Goal: Task Accomplishment & Management: Manage account settings

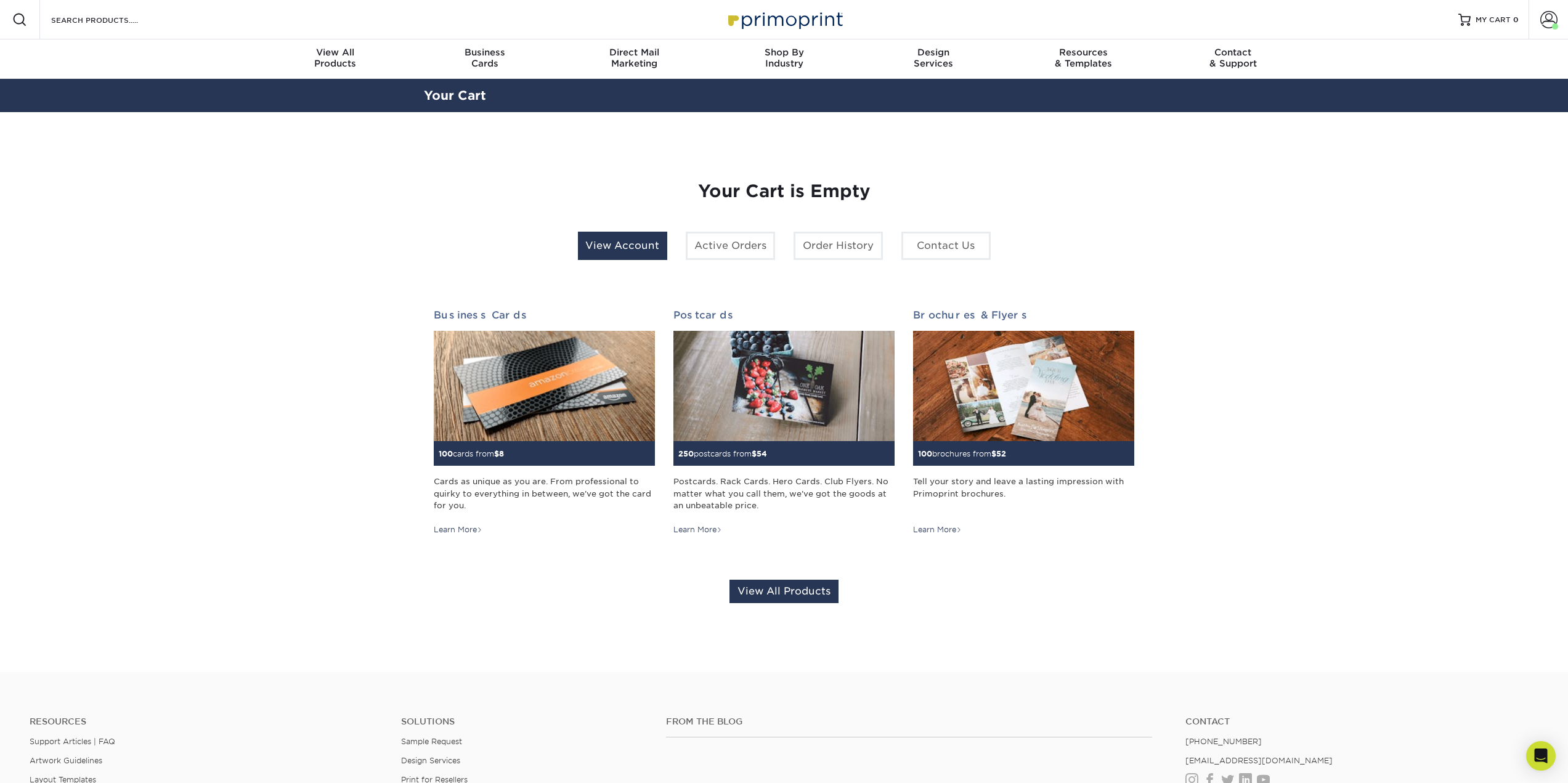
click at [616, 260] on link "View Account" at bounding box center [623, 246] width 89 height 28
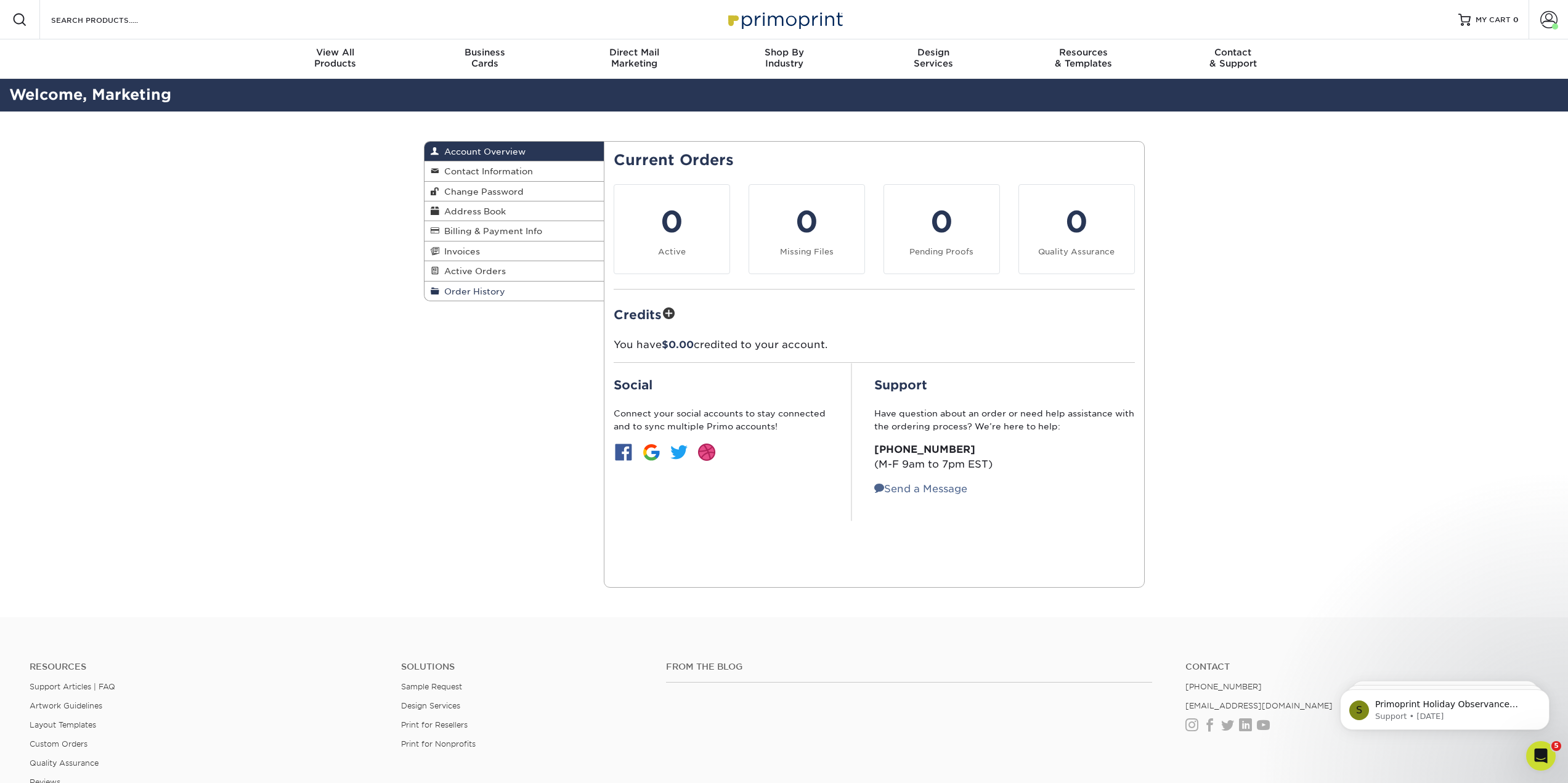
click at [498, 296] on span "Order History" at bounding box center [472, 291] width 66 height 10
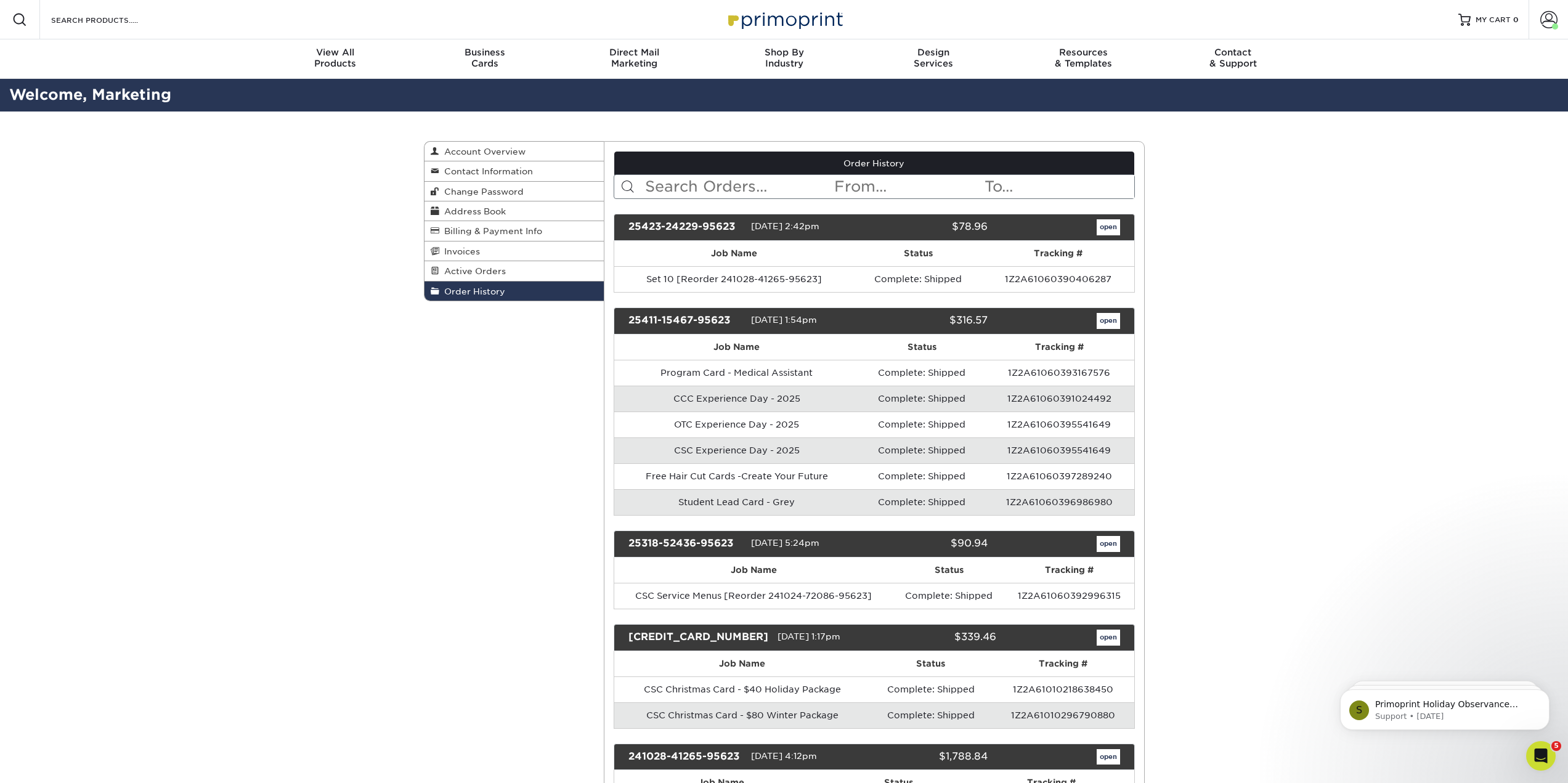
click at [849, 199] on input "text" at bounding box center [908, 187] width 150 height 23
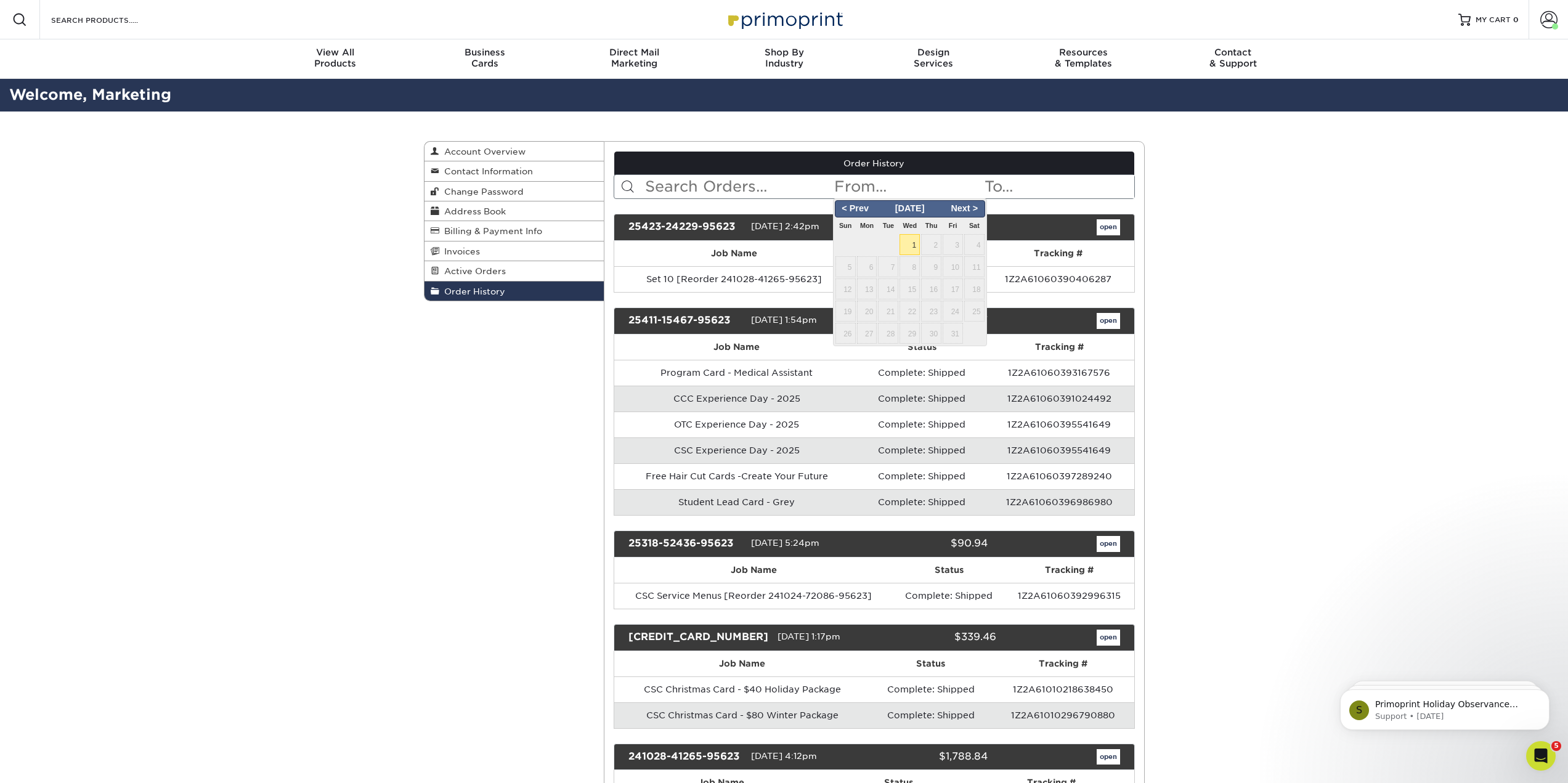
click at [741, 199] on input "text" at bounding box center [739, 187] width 189 height 23
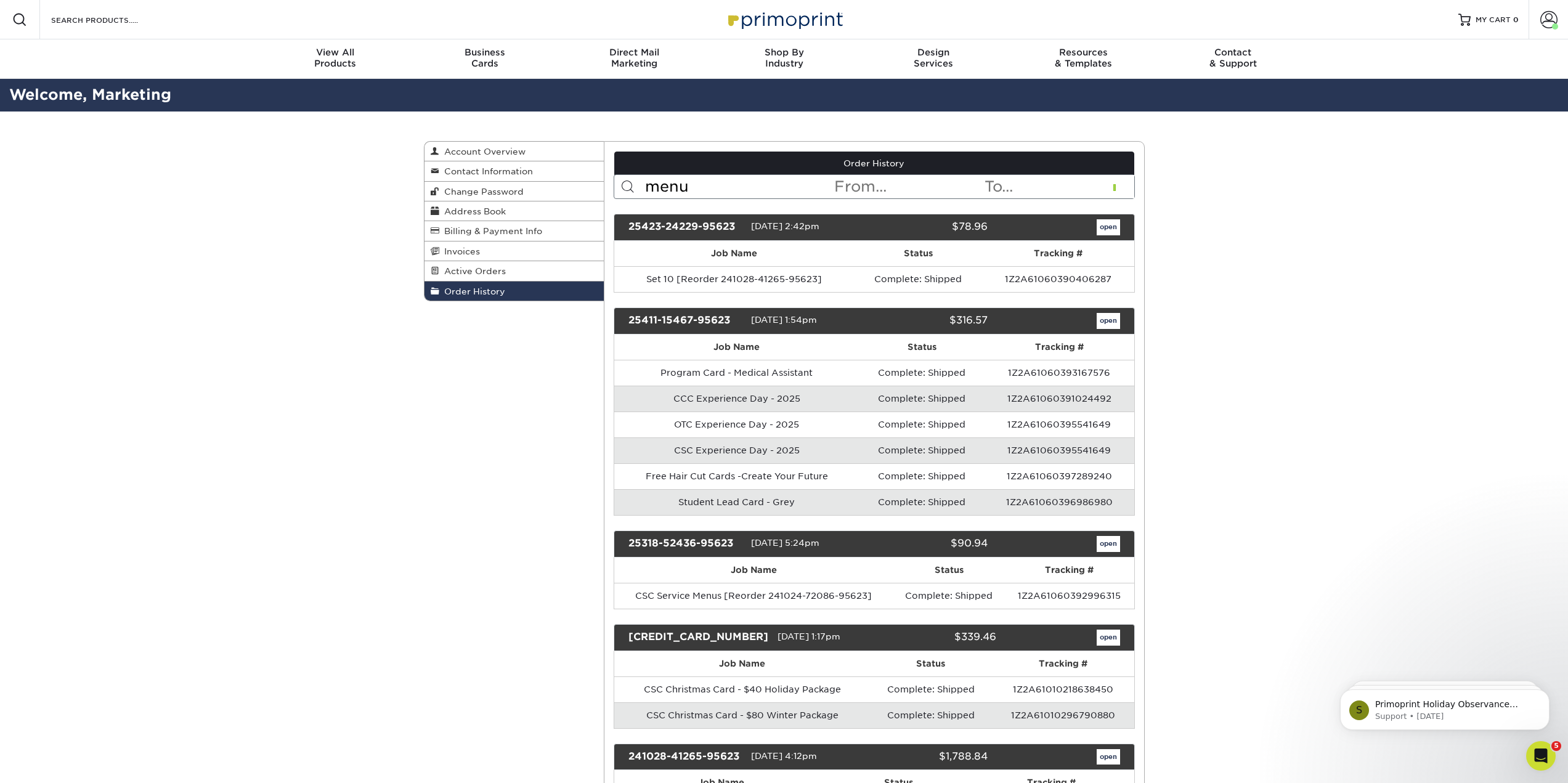
type input "menu"
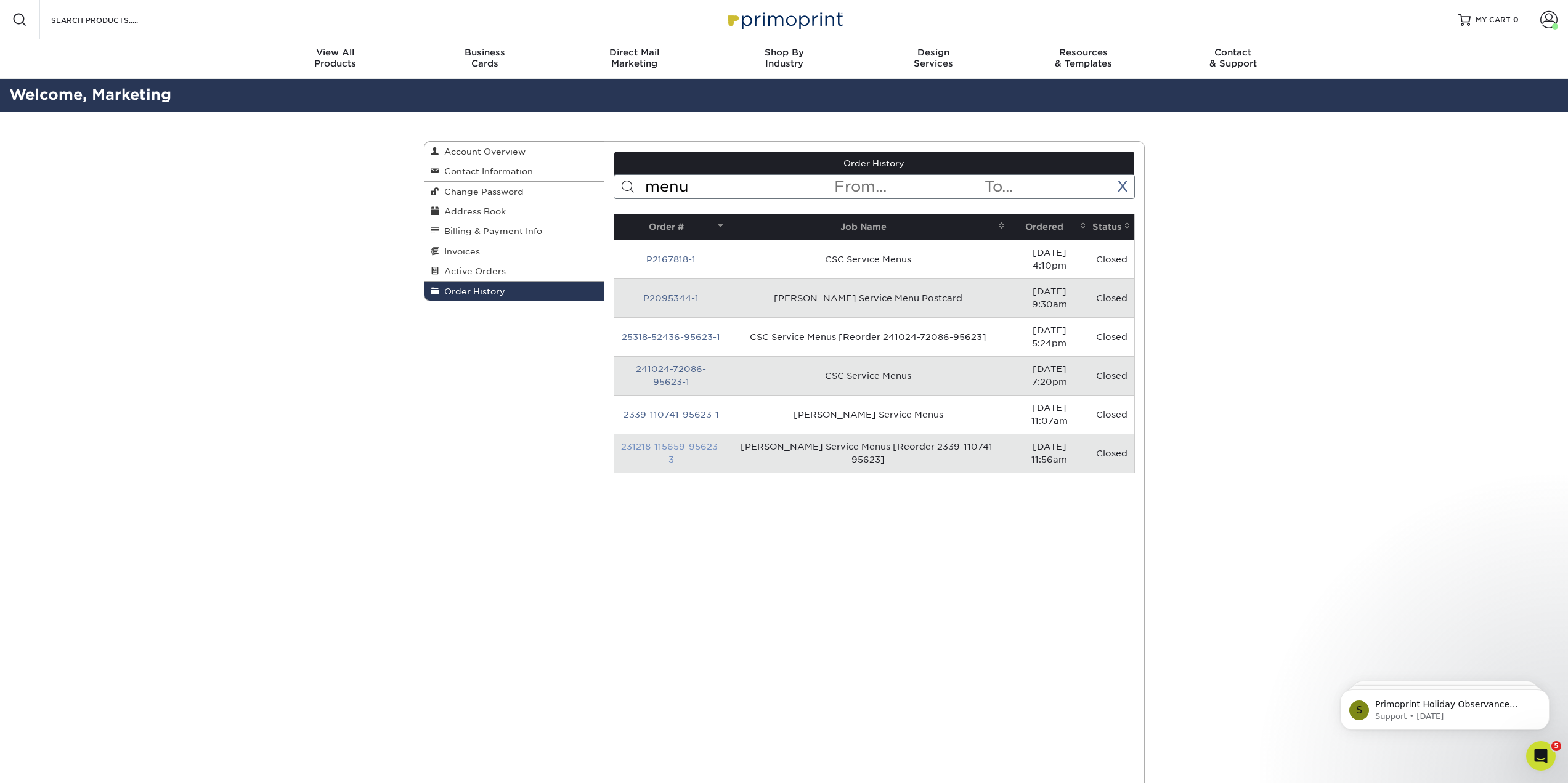
click at [665, 442] on link "231218-115659-95623-3" at bounding box center [672, 453] width 101 height 23
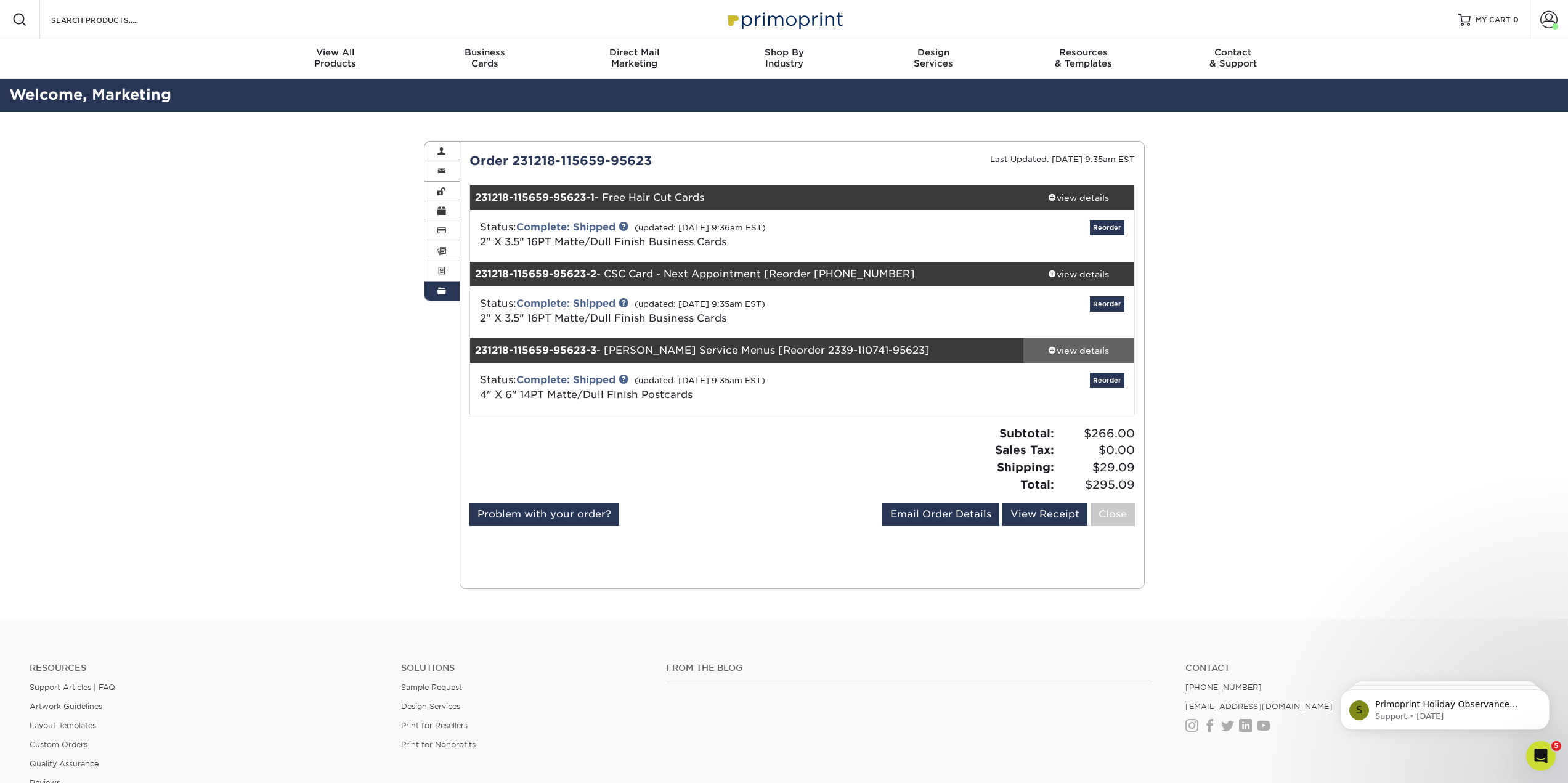
click at [1064, 357] on div "view details" at bounding box center [1079, 350] width 111 height 12
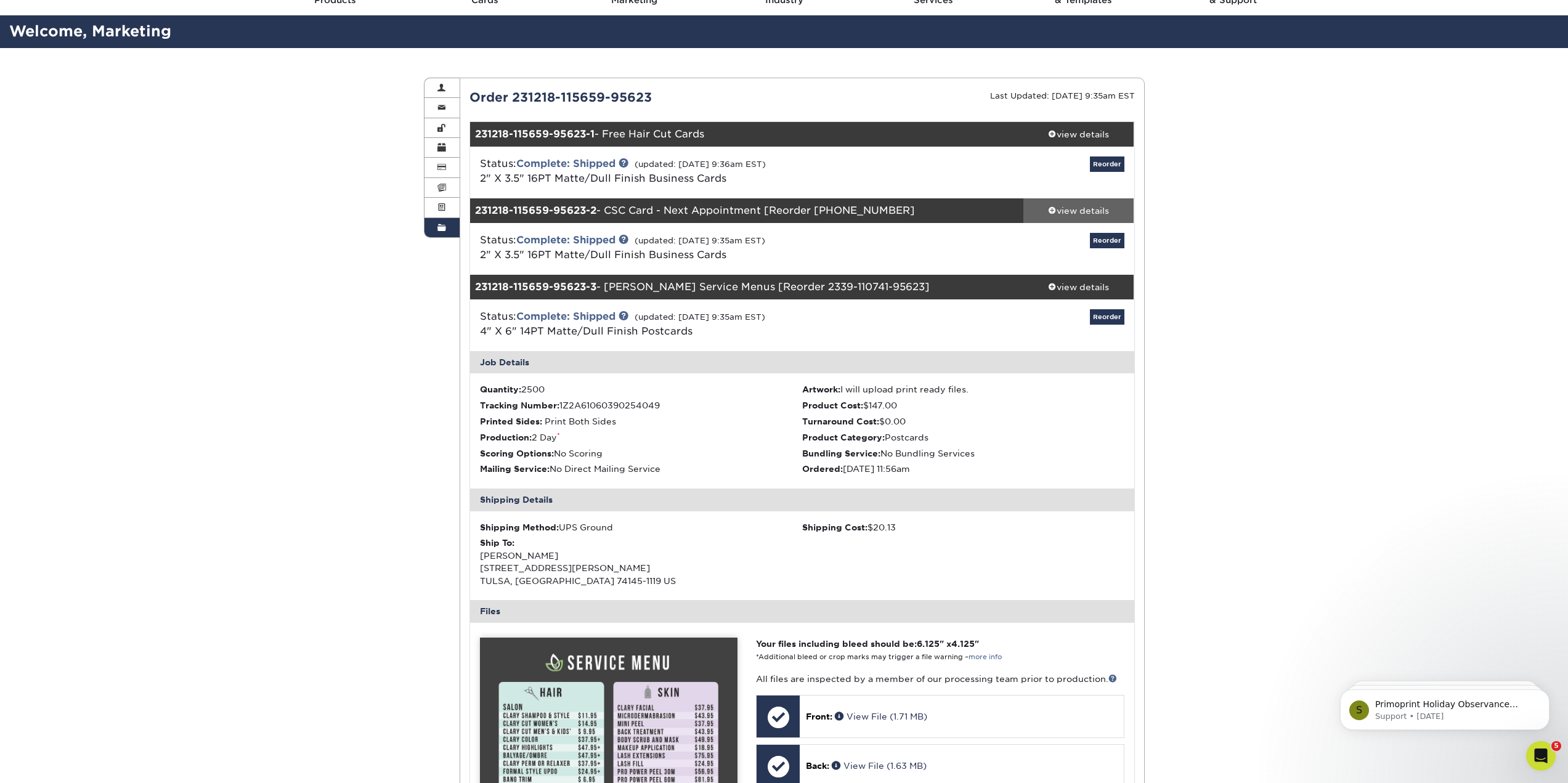
scroll to position [62, 0]
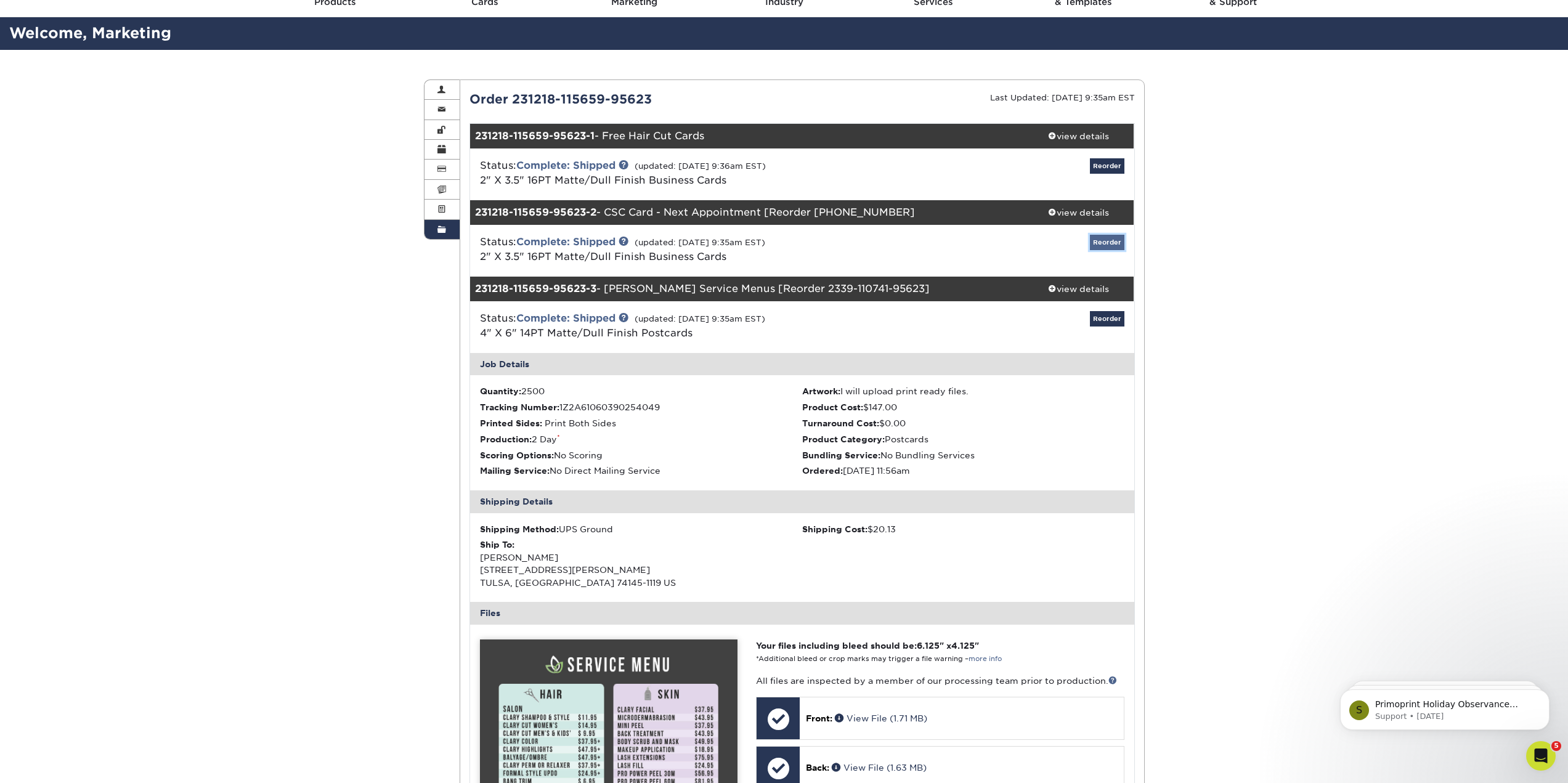
click at [1105, 250] on link "Reorder" at bounding box center [1107, 243] width 35 height 16
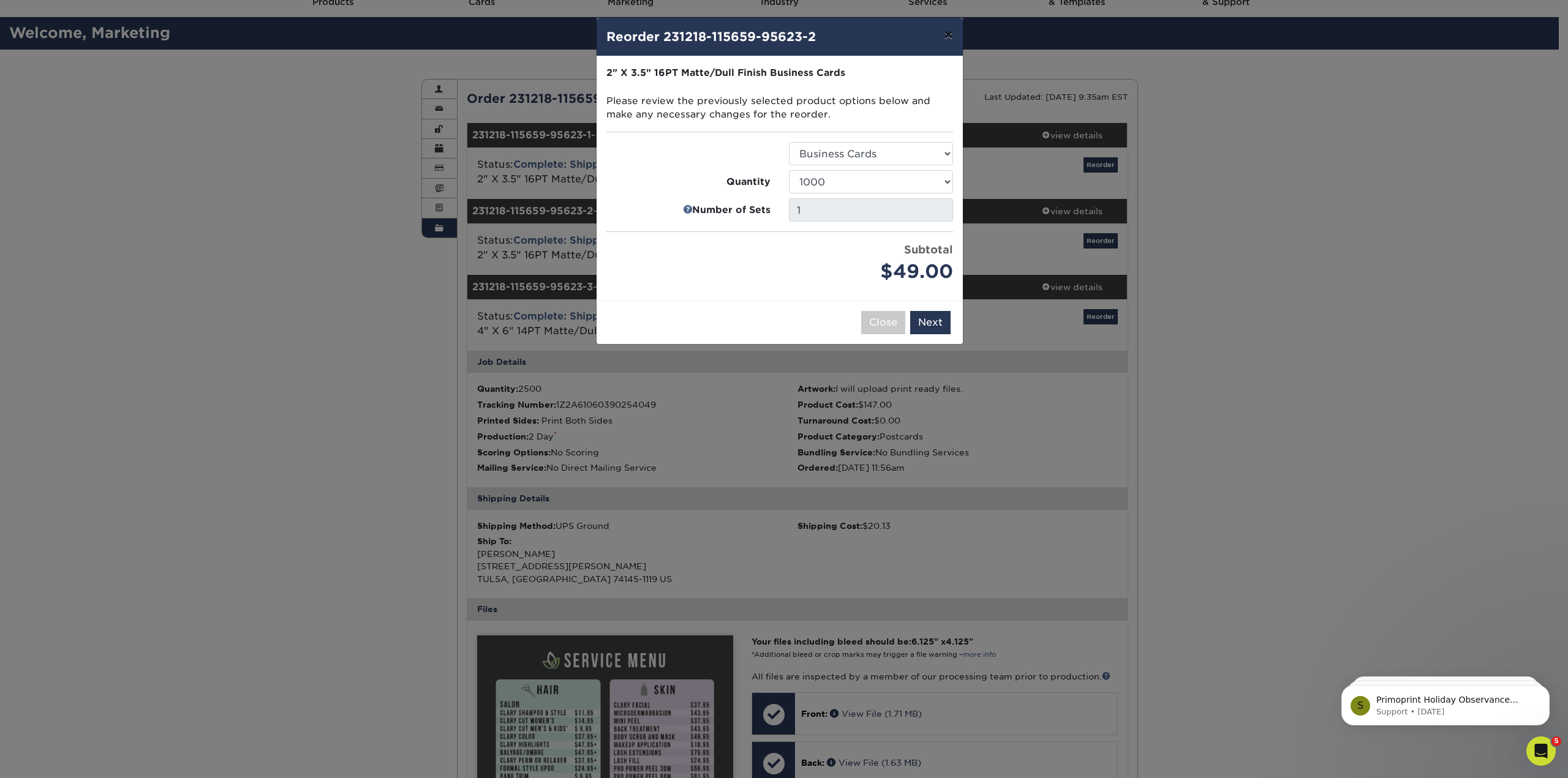
click at [953, 44] on button "×" at bounding box center [948, 35] width 28 height 35
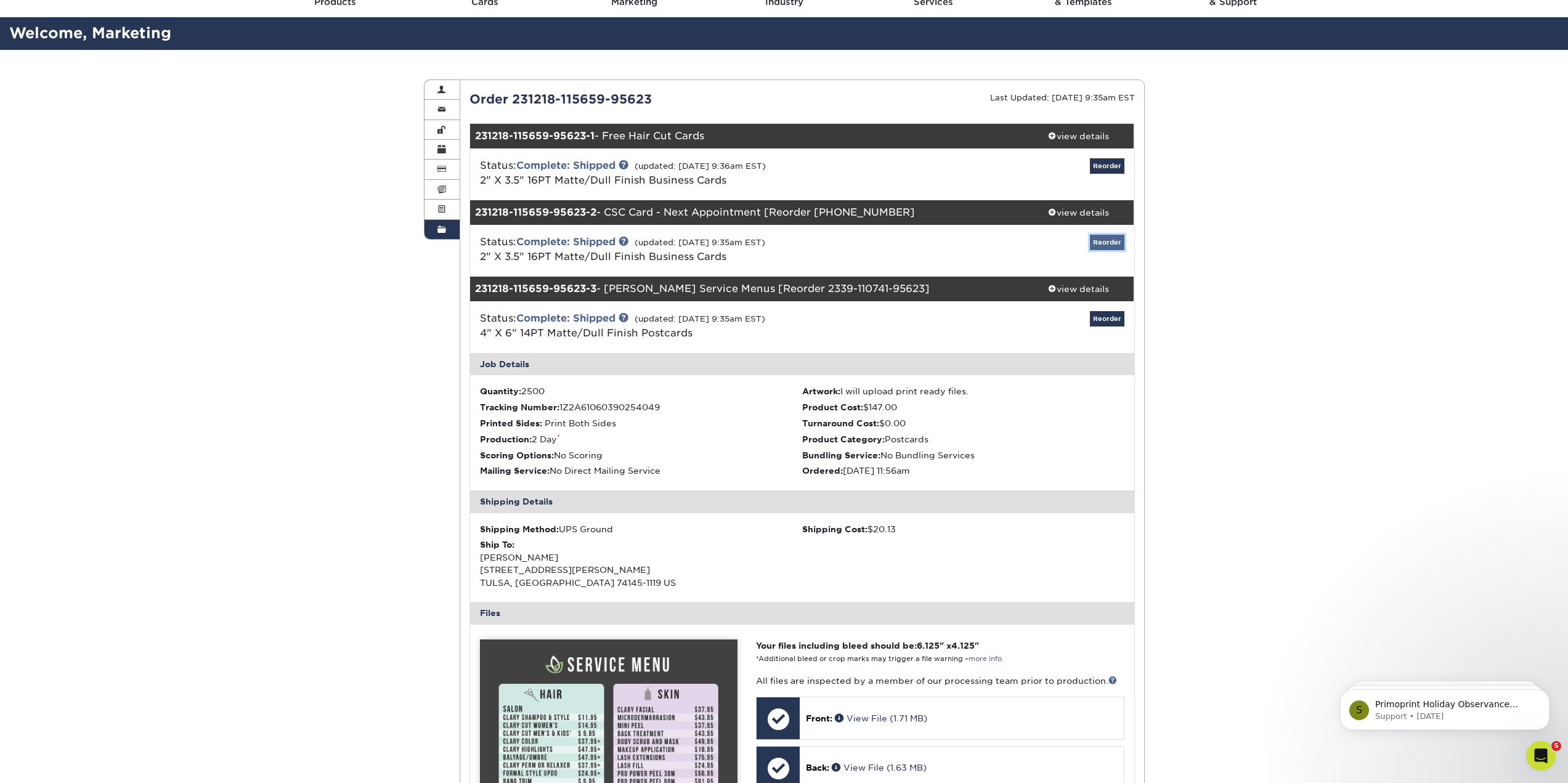
click at [1100, 250] on link "Reorder" at bounding box center [1107, 243] width 35 height 16
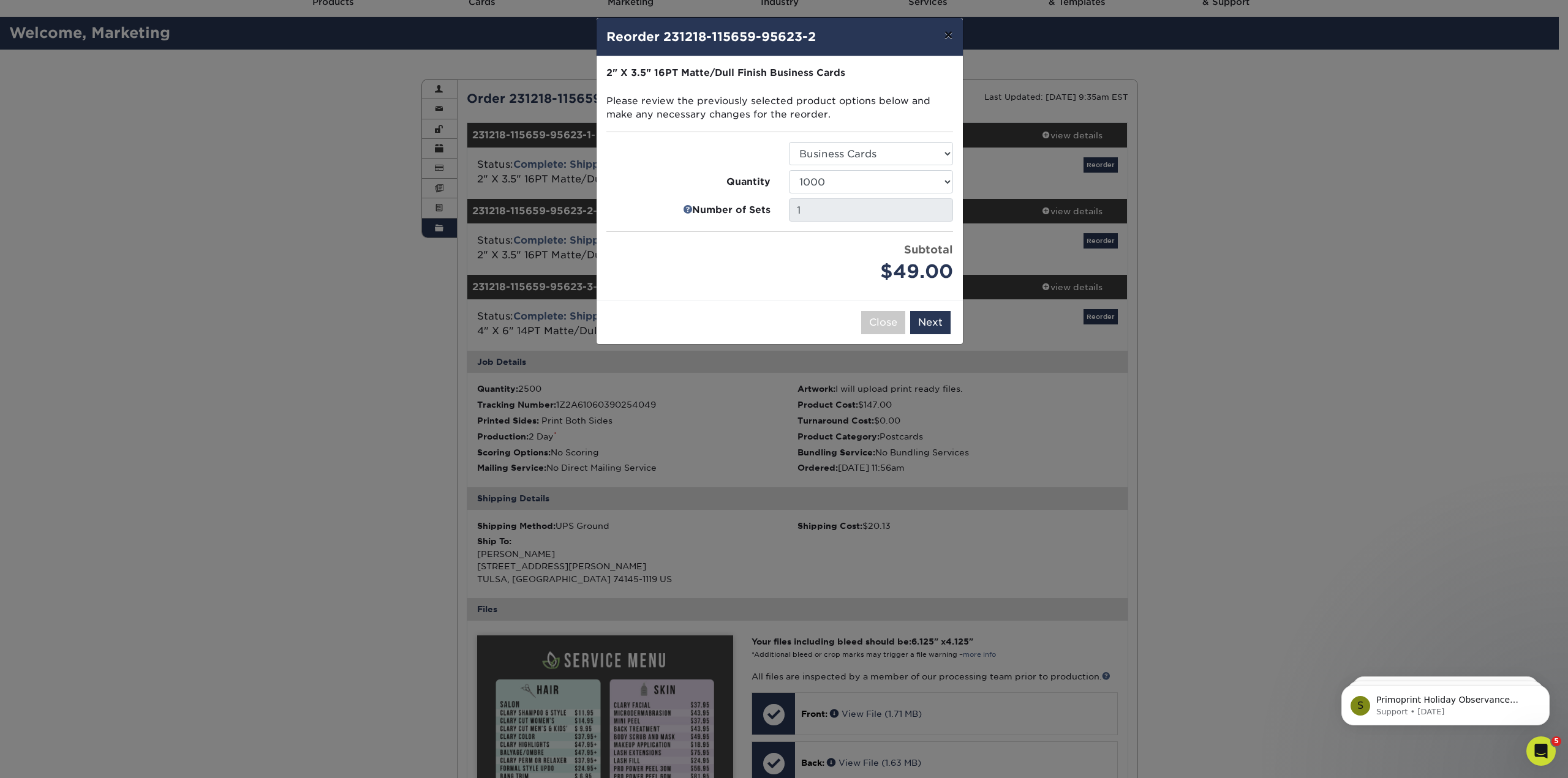
click at [947, 47] on button "×" at bounding box center [948, 35] width 28 height 35
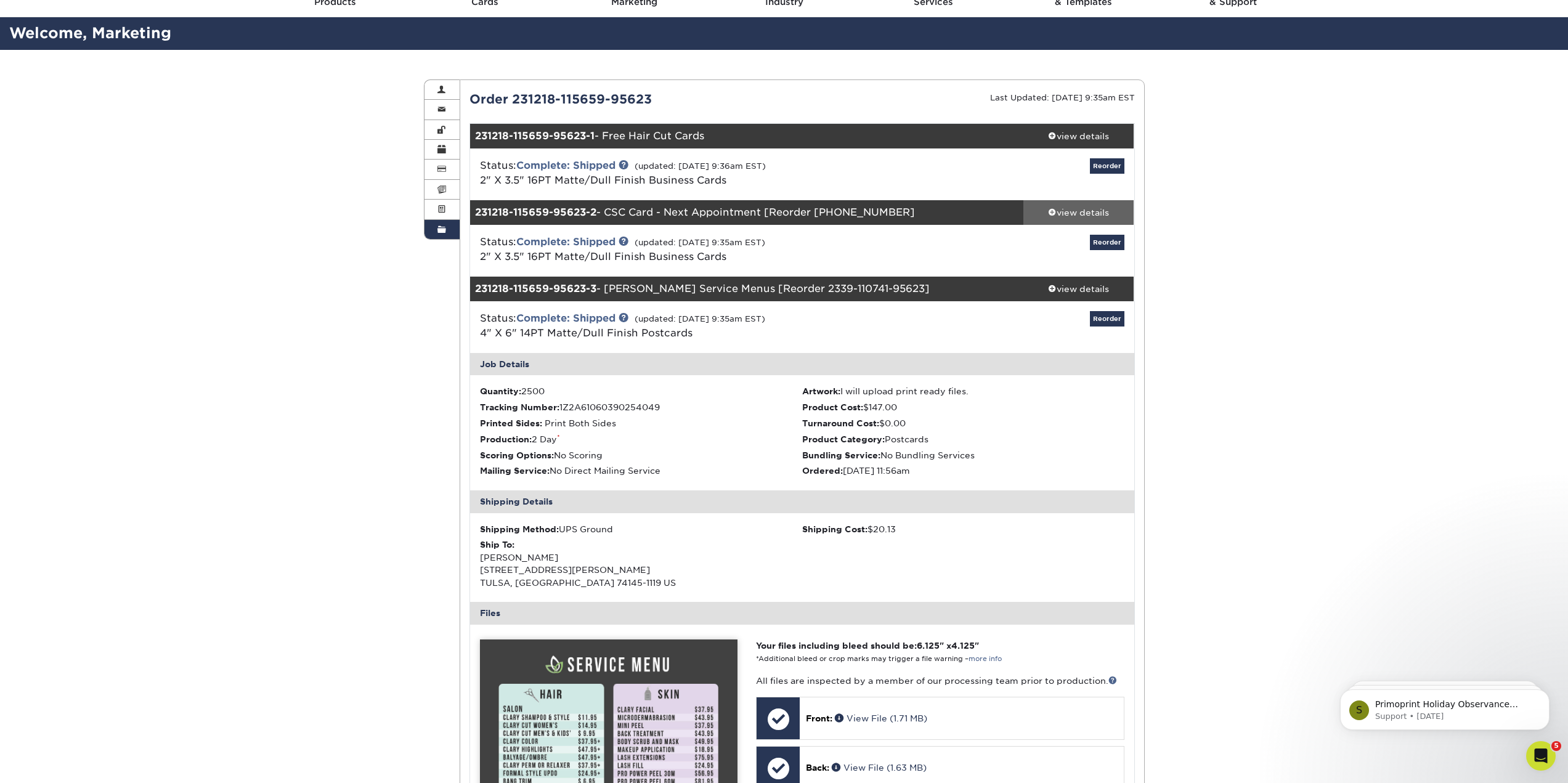
click at [1067, 218] on div "view details" at bounding box center [1079, 212] width 111 height 12
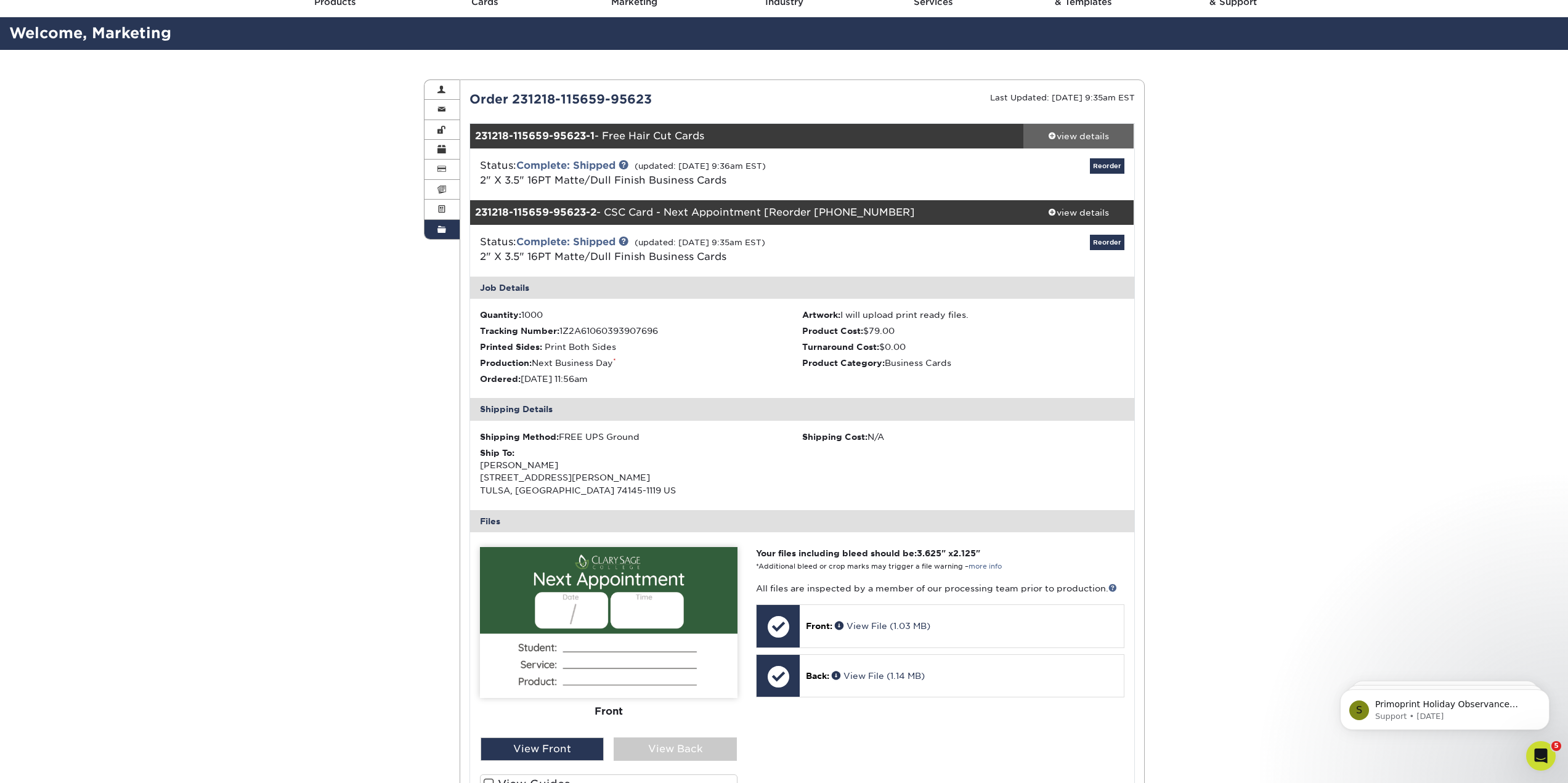
click at [1103, 143] on div "view details" at bounding box center [1079, 135] width 111 height 12
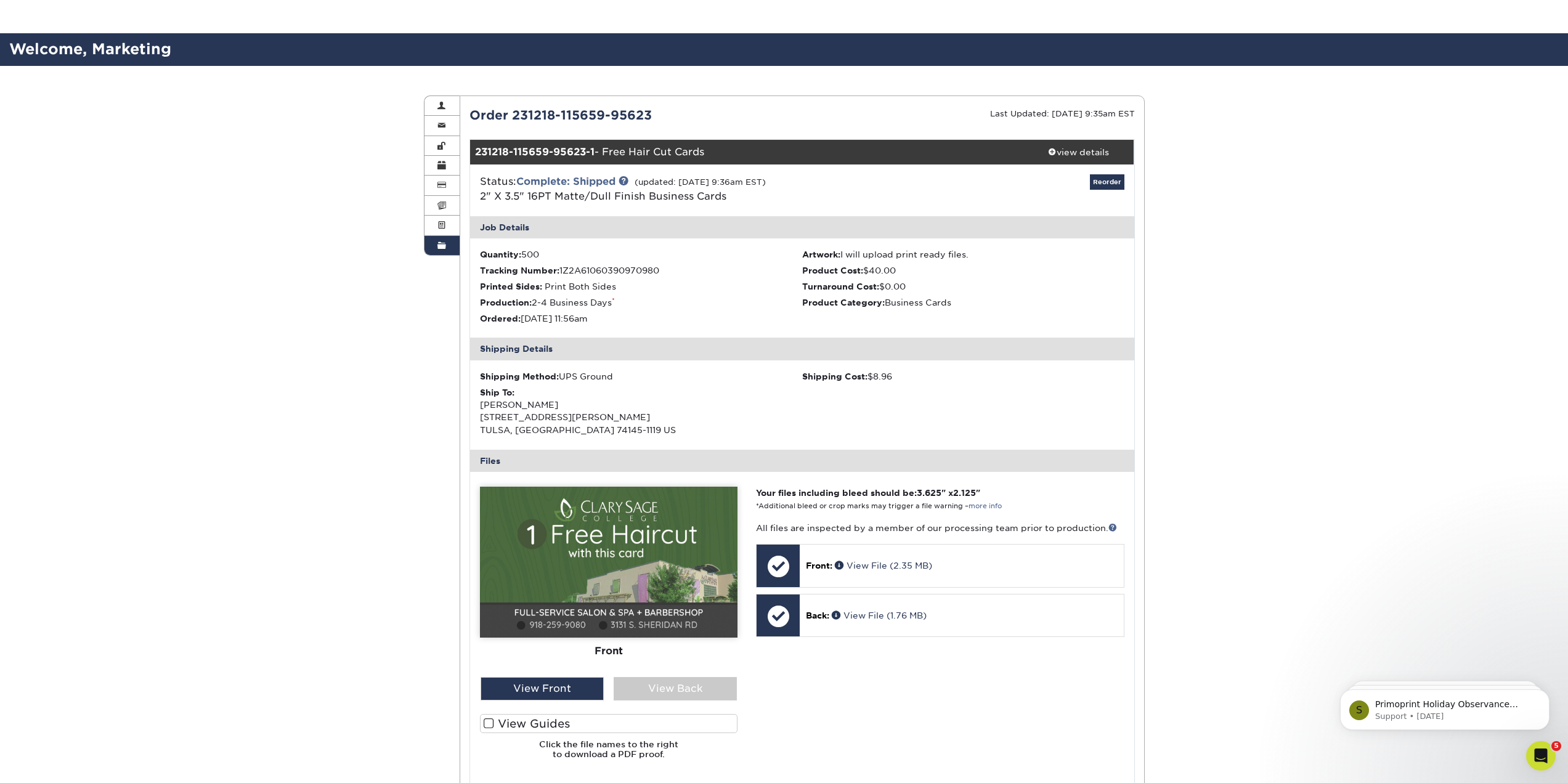
scroll to position [0, 0]
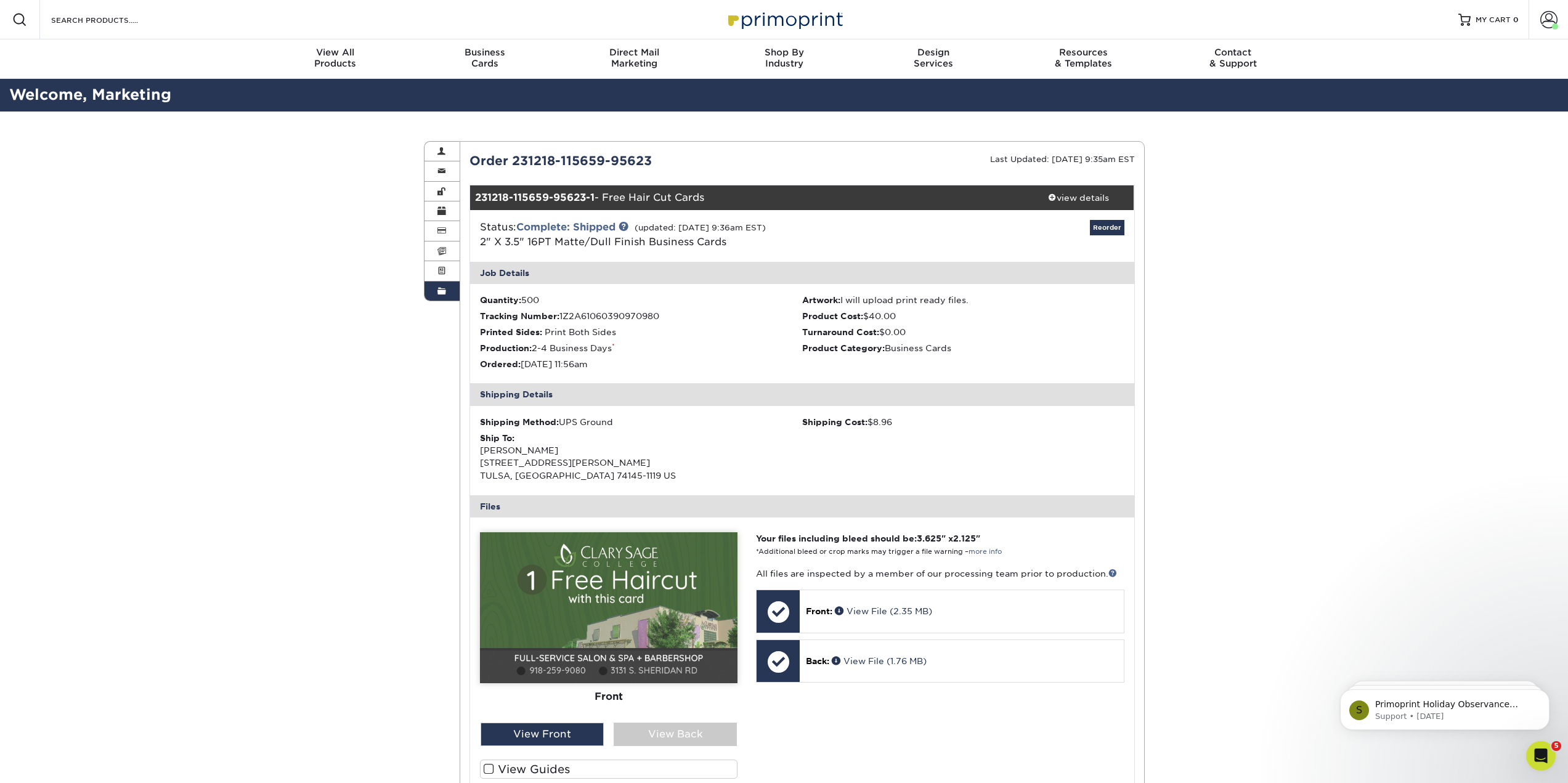
click at [441, 296] on span at bounding box center [442, 291] width 9 height 10
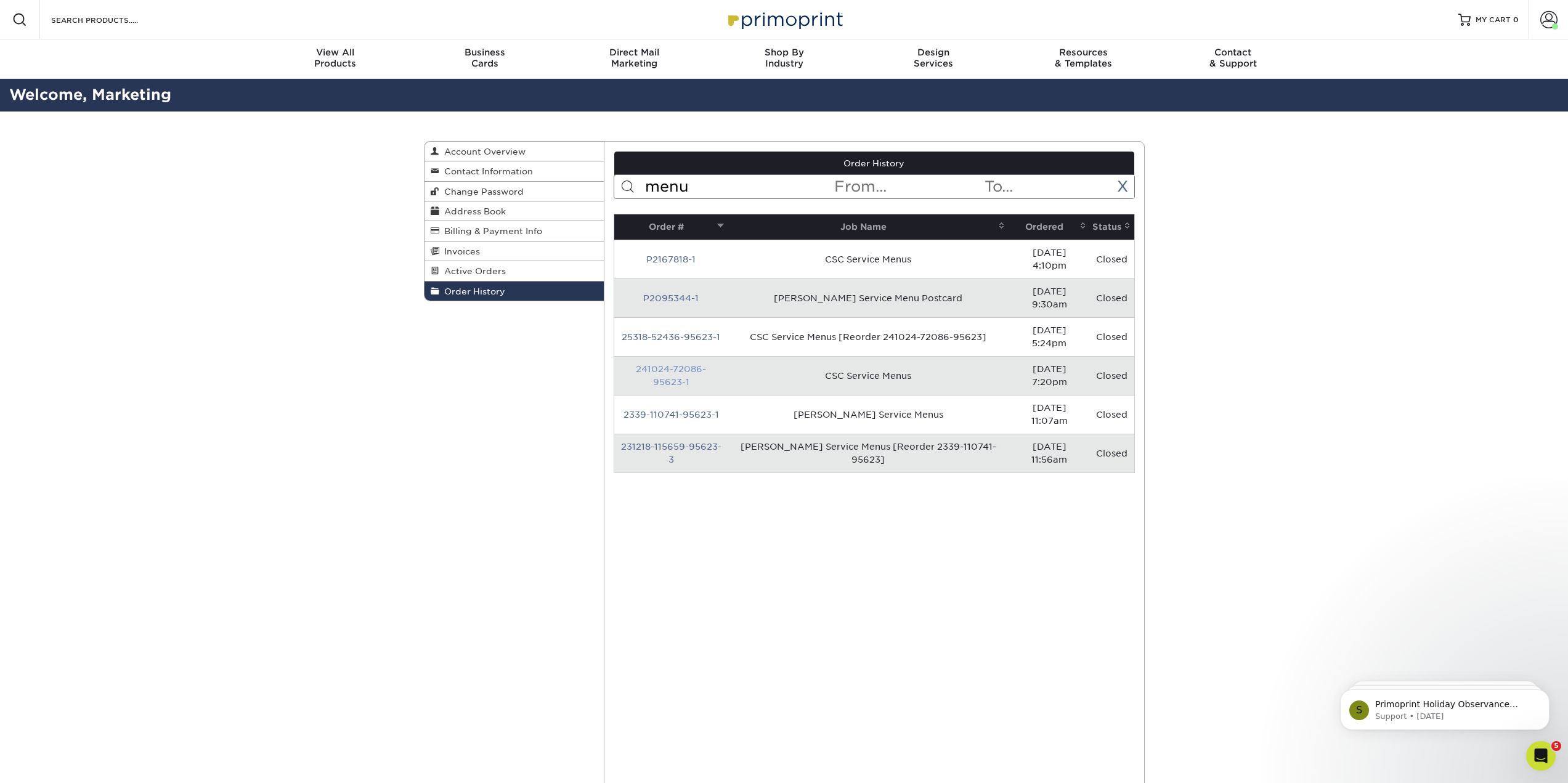
click at [699, 364] on link "241024-72086-95623-1" at bounding box center [670, 375] width 70 height 23
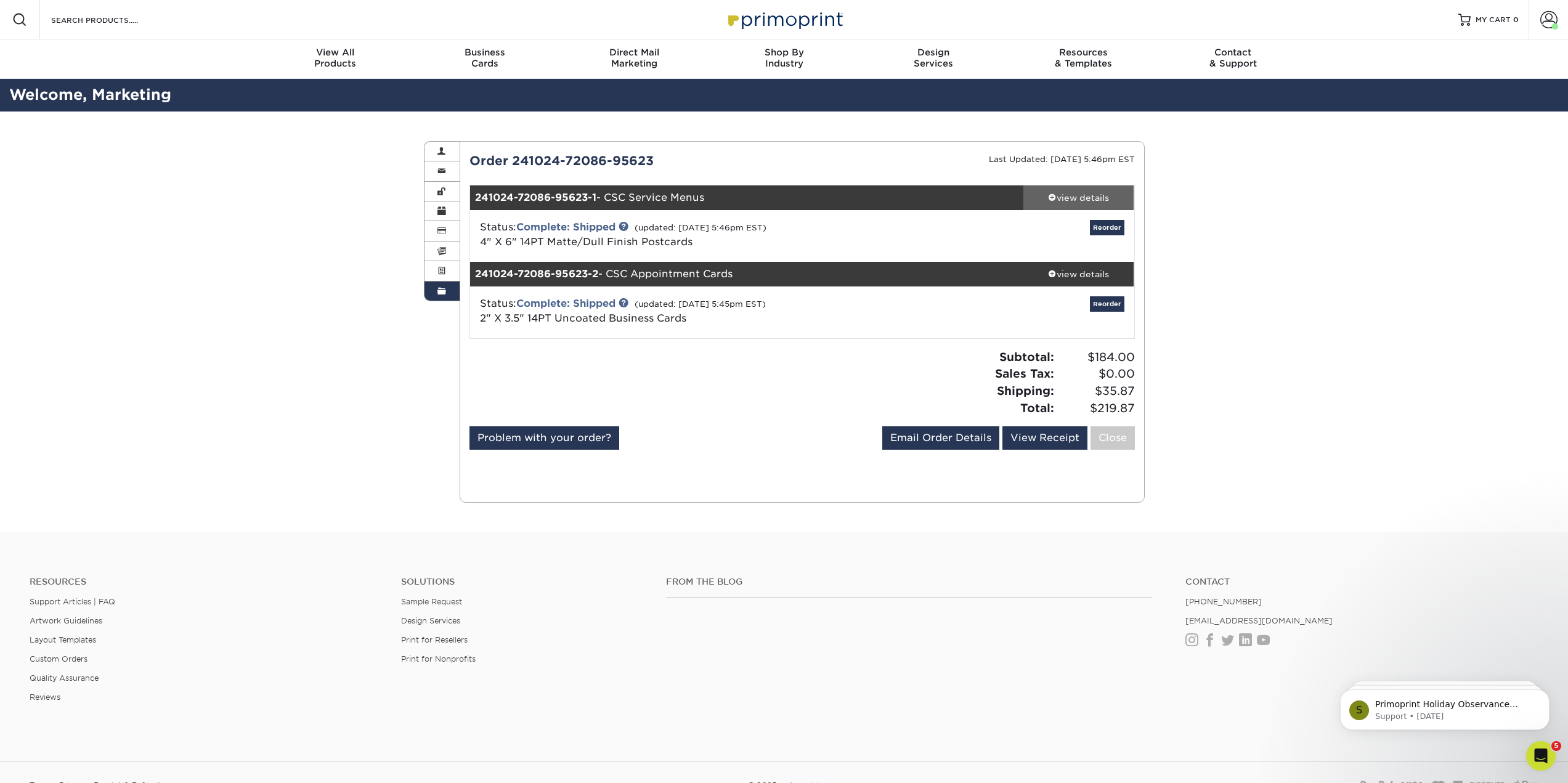
click at [1076, 204] on div "view details" at bounding box center [1079, 197] width 111 height 12
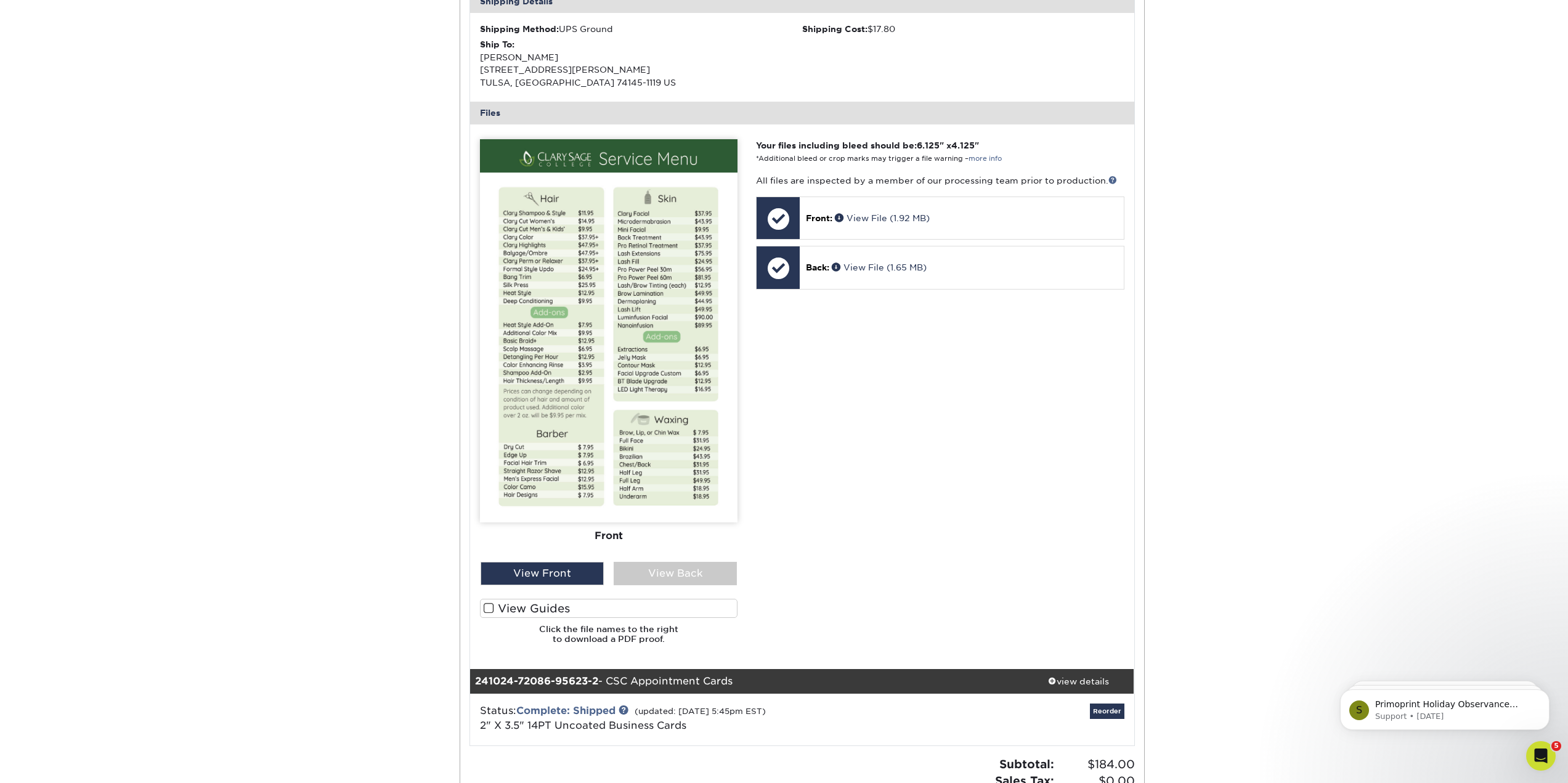
scroll to position [431, 0]
